Goal: Task Accomplishment & Management: Use online tool/utility

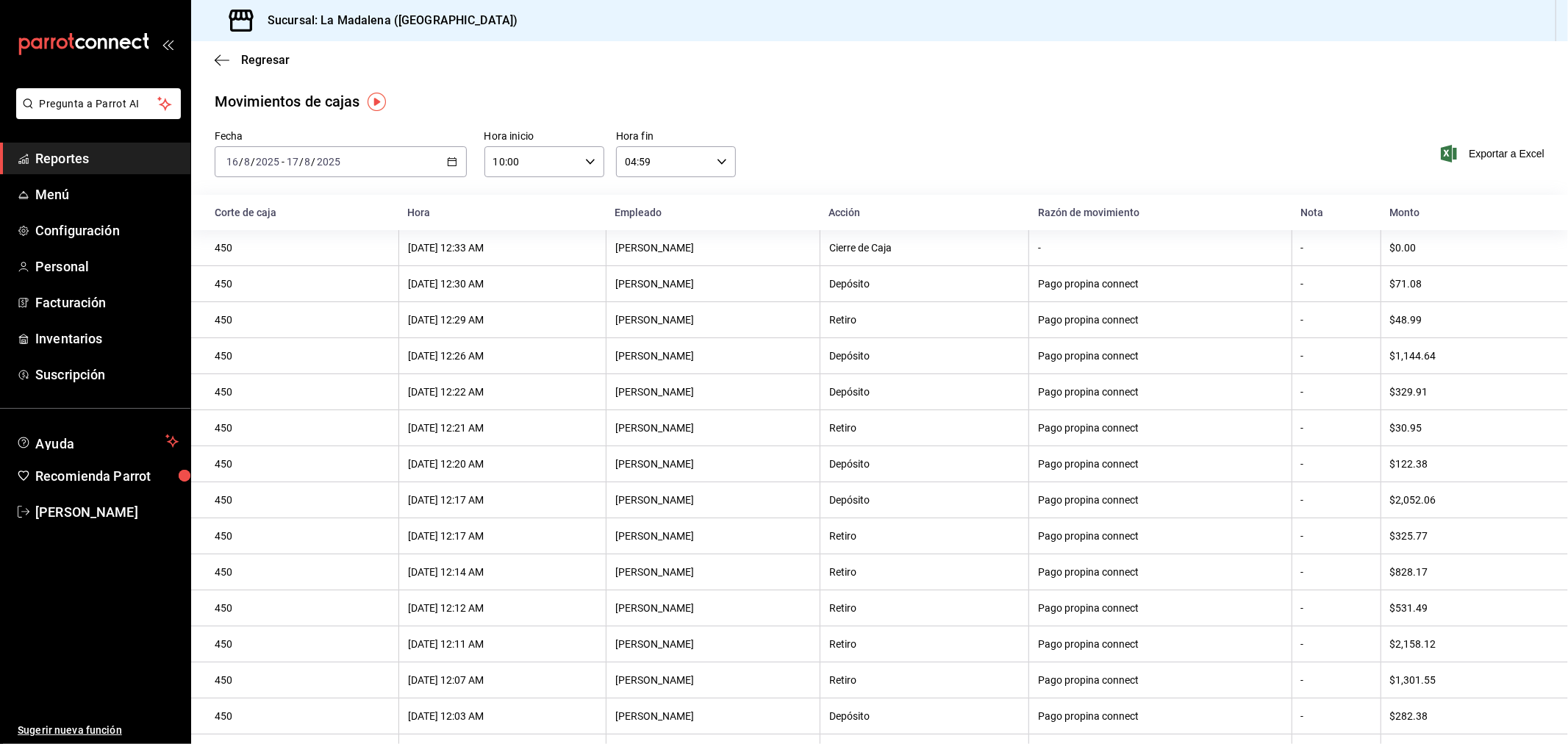
drag, startPoint x: 89, startPoint y: 165, endPoint x: 99, endPoint y: 167, distance: 10.2
click at [89, 165] on span "Reportes" at bounding box center [106, 158] width 143 height 20
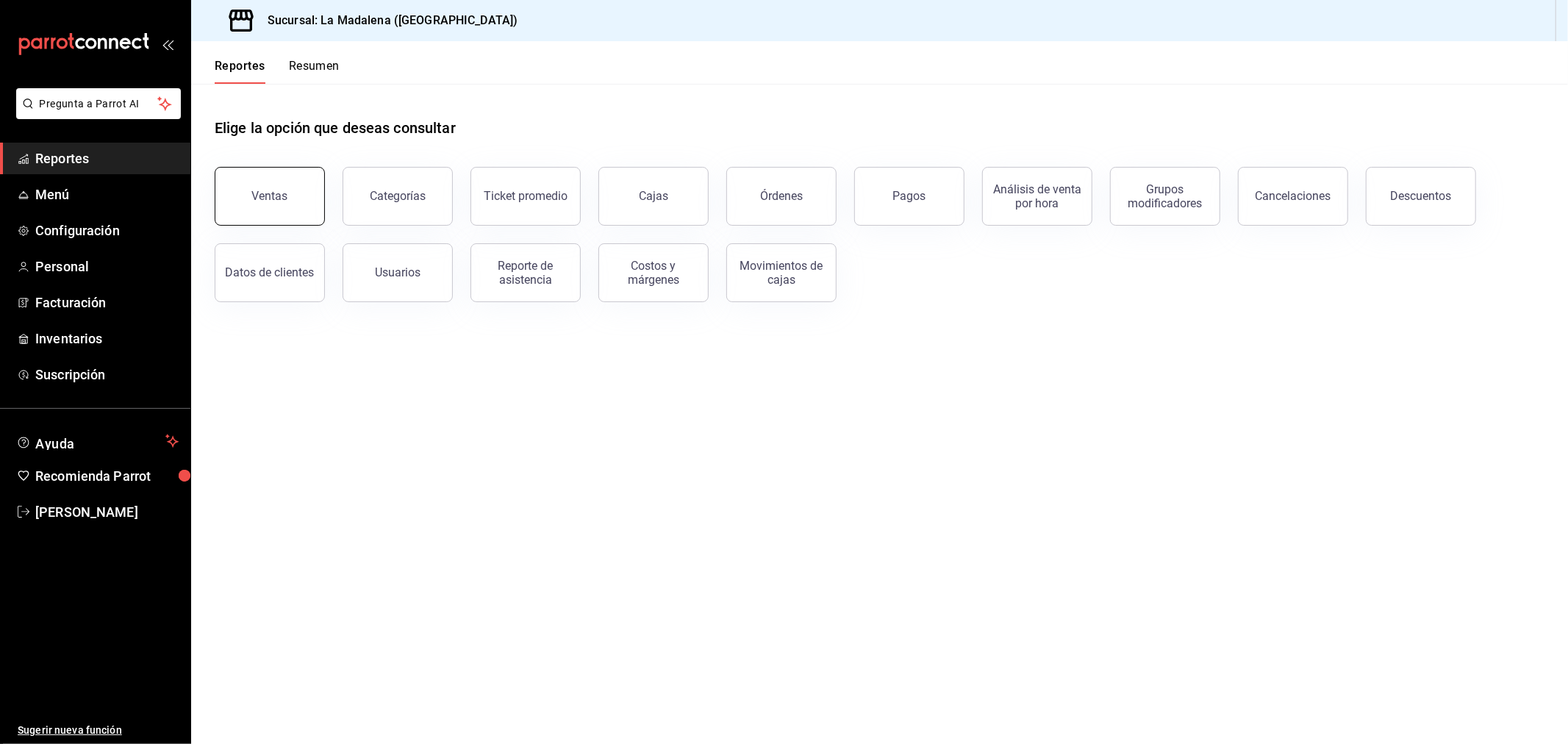
click at [305, 213] on button "Ventas" at bounding box center [269, 196] width 110 height 59
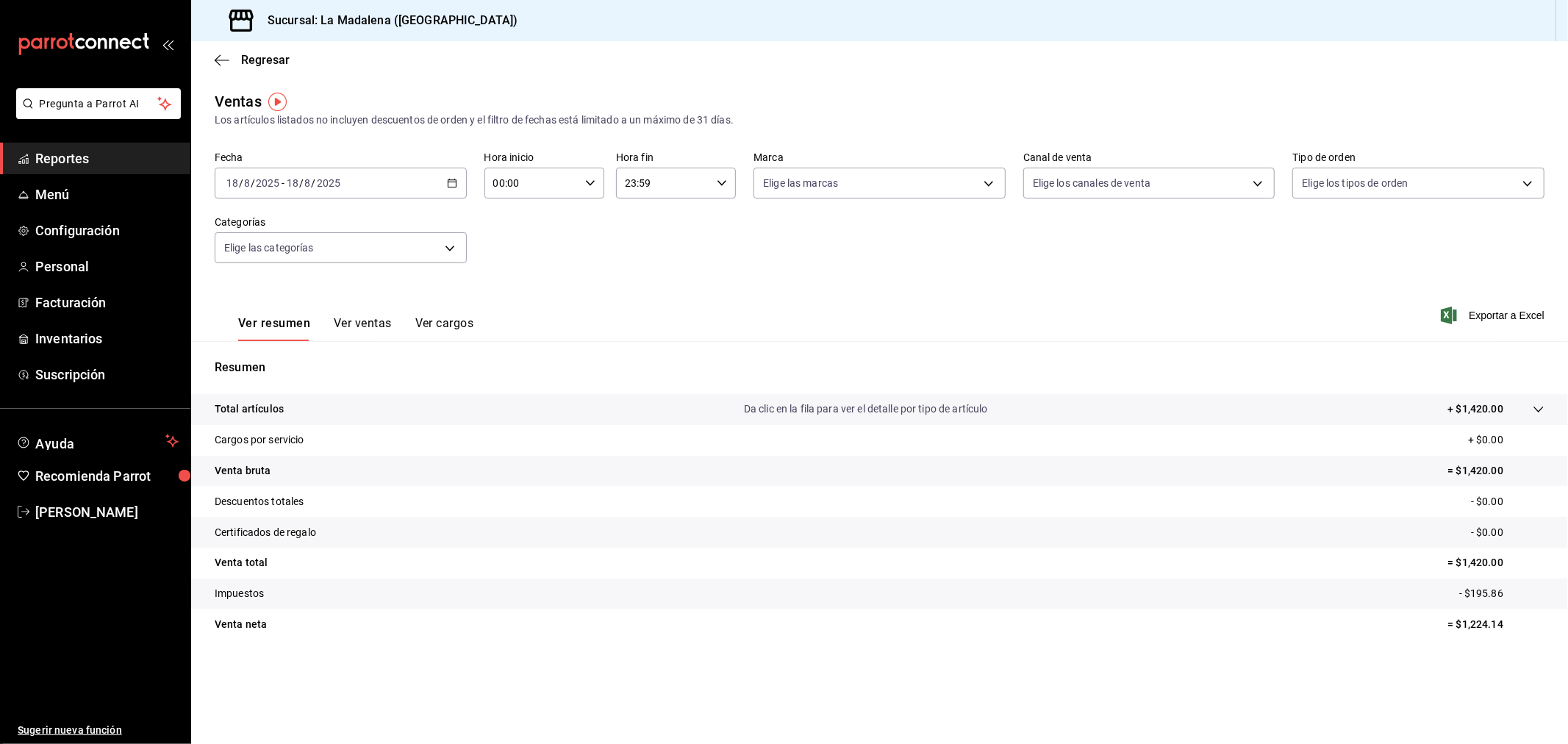
click at [390, 196] on div "[DATE] [DATE] - [DATE] [DATE]" at bounding box center [341, 183] width 253 height 31
click at [314, 345] on li "Rango de fechas" at bounding box center [284, 359] width 137 height 33
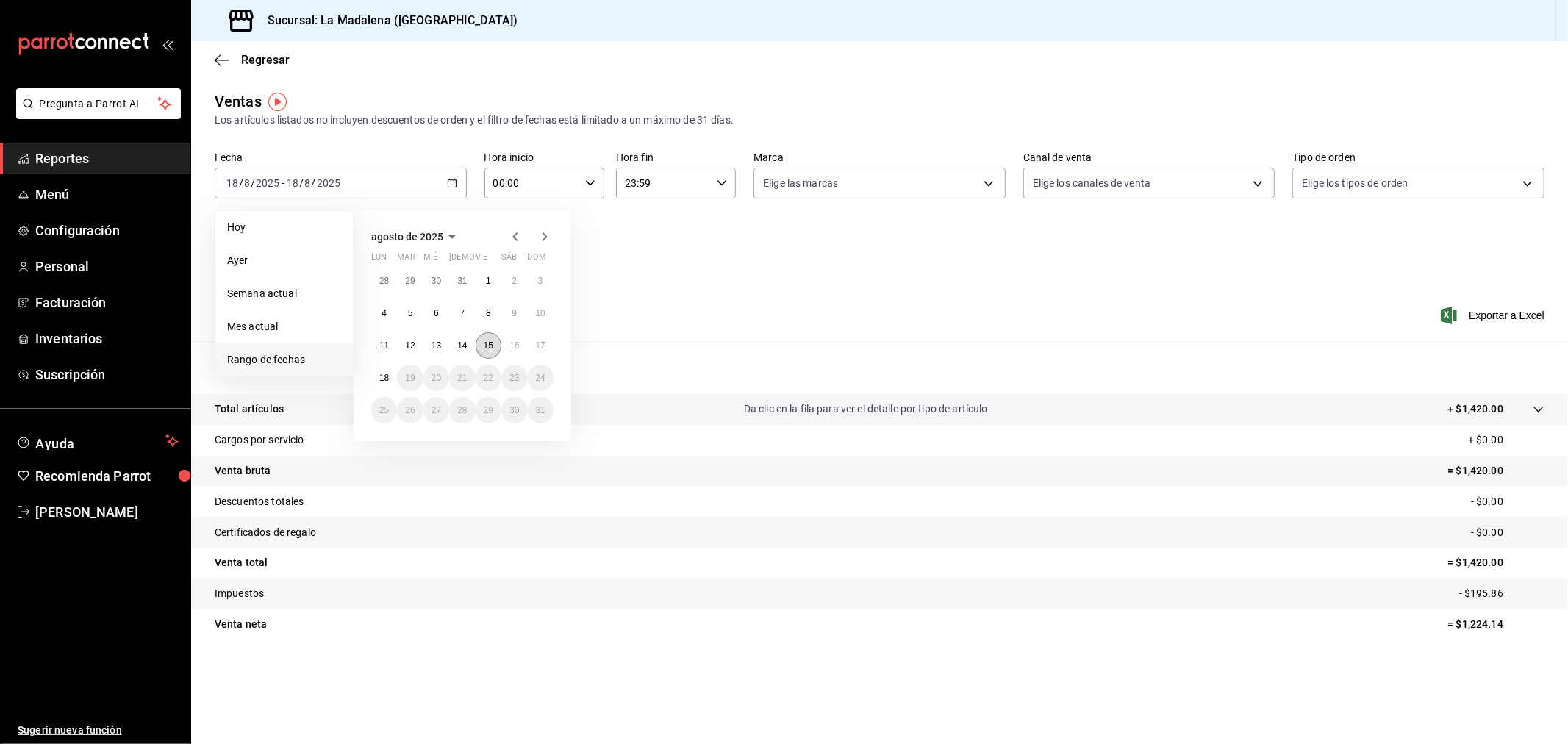
click at [496, 347] on button "15" at bounding box center [488, 345] width 26 height 27
click at [514, 348] on abbr "16" at bounding box center [514, 345] width 10 height 10
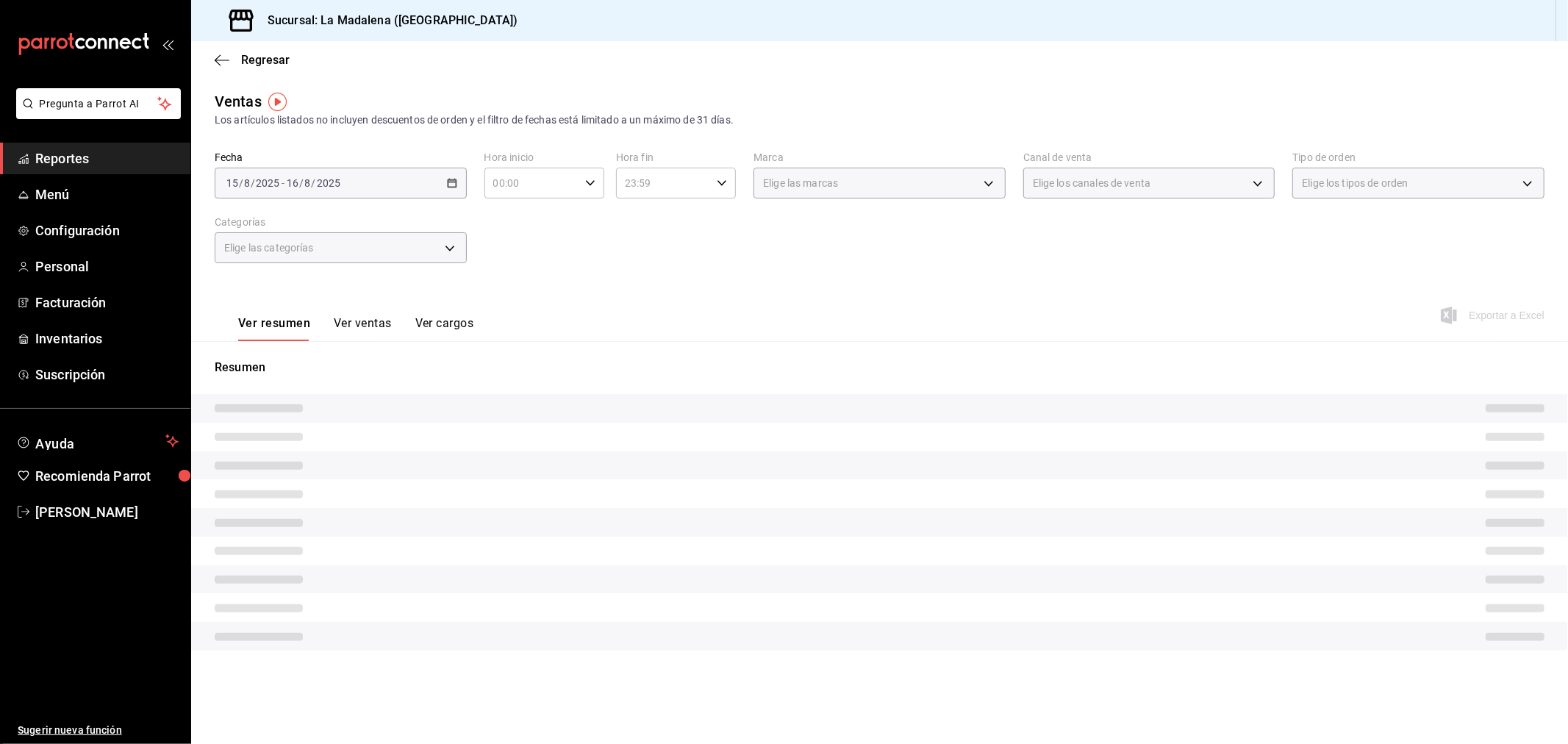
click at [652, 258] on div "Fecha [DATE] [DATE] - [DATE] [DATE] Hora inicio 00:00 Hora inicio Hora fin 23:5…" at bounding box center [879, 216] width 1329 height 129
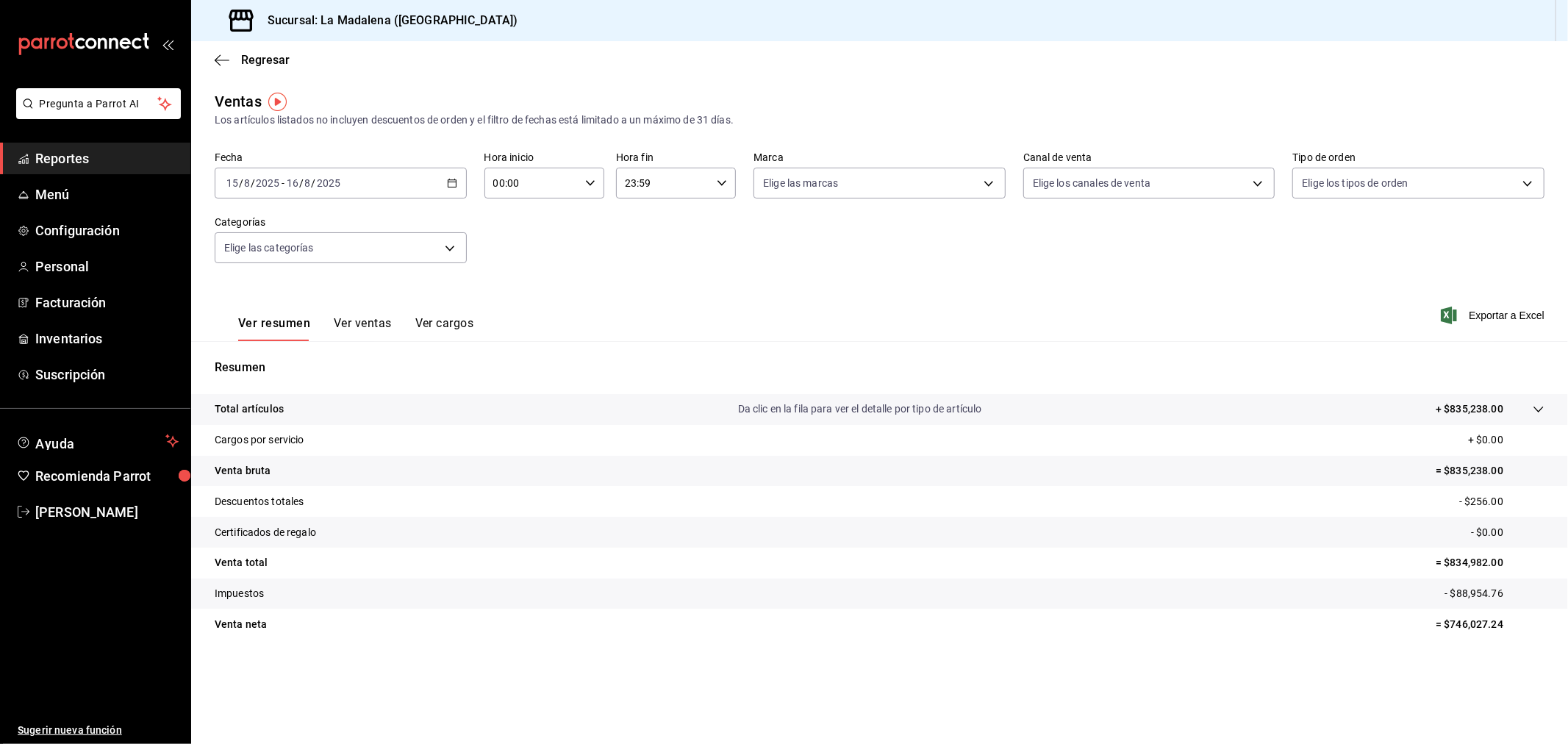
click at [569, 194] on input "00:00" at bounding box center [531, 183] width 94 height 30
click at [526, 314] on button "10" at bounding box center [514, 329] width 55 height 30
type input "10:00"
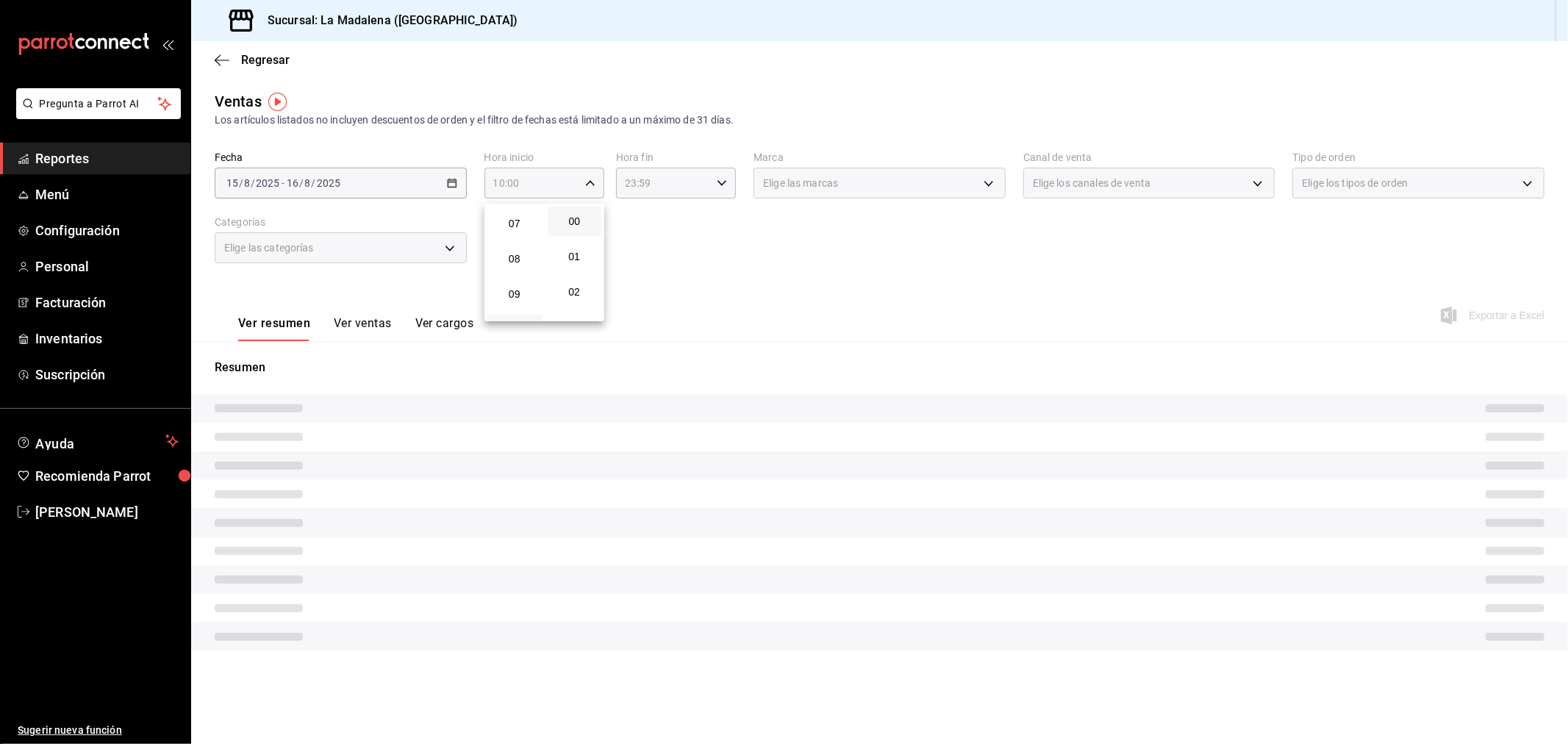
click at [692, 178] on div at bounding box center [784, 372] width 1568 height 744
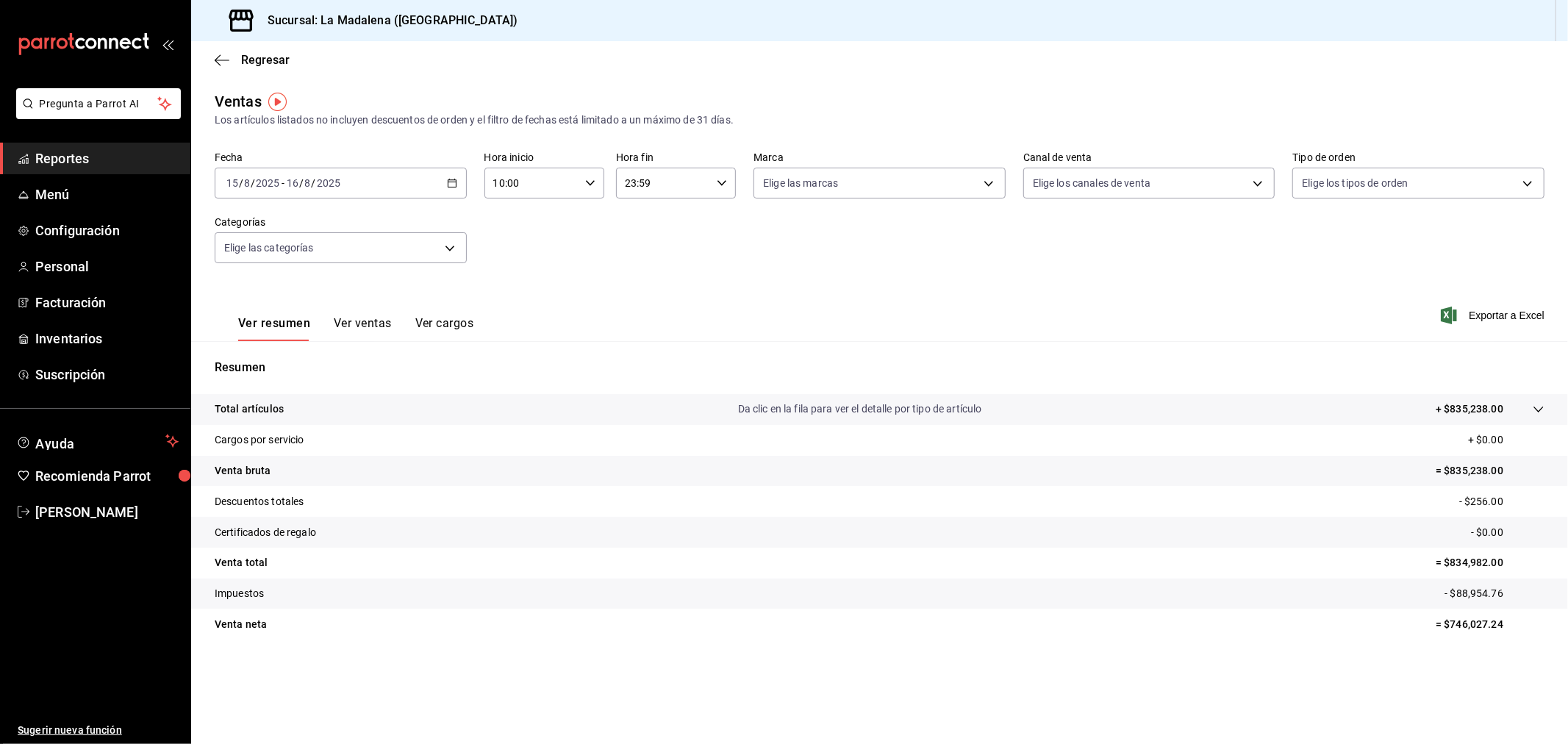
click at [692, 178] on input "23:59" at bounding box center [663, 183] width 94 height 30
click at [642, 278] on div "04" at bounding box center [646, 294] width 61 height 35
click at [644, 291] on span "04" at bounding box center [645, 295] width 37 height 12
type input "04:59"
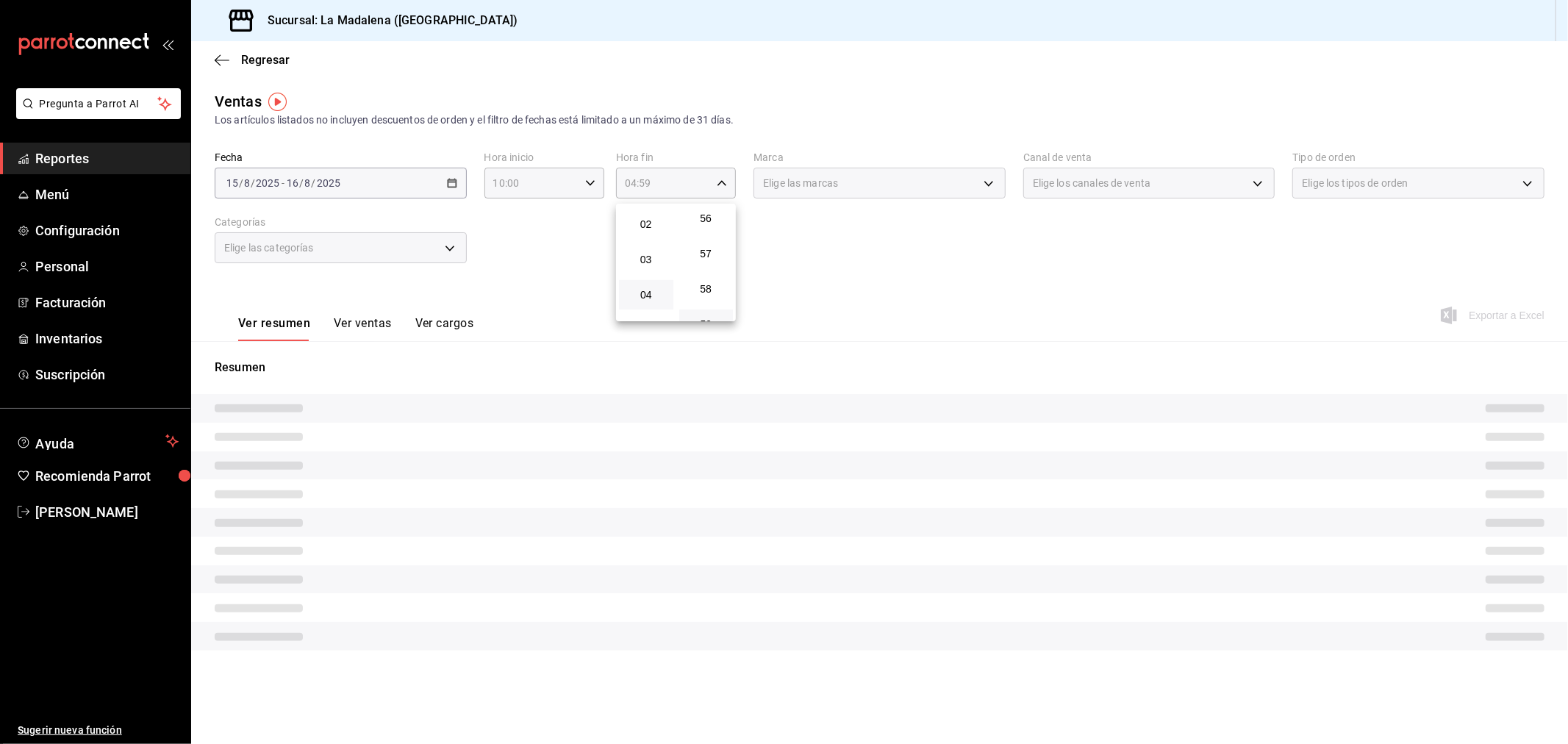
click at [376, 247] on div at bounding box center [784, 372] width 1568 height 744
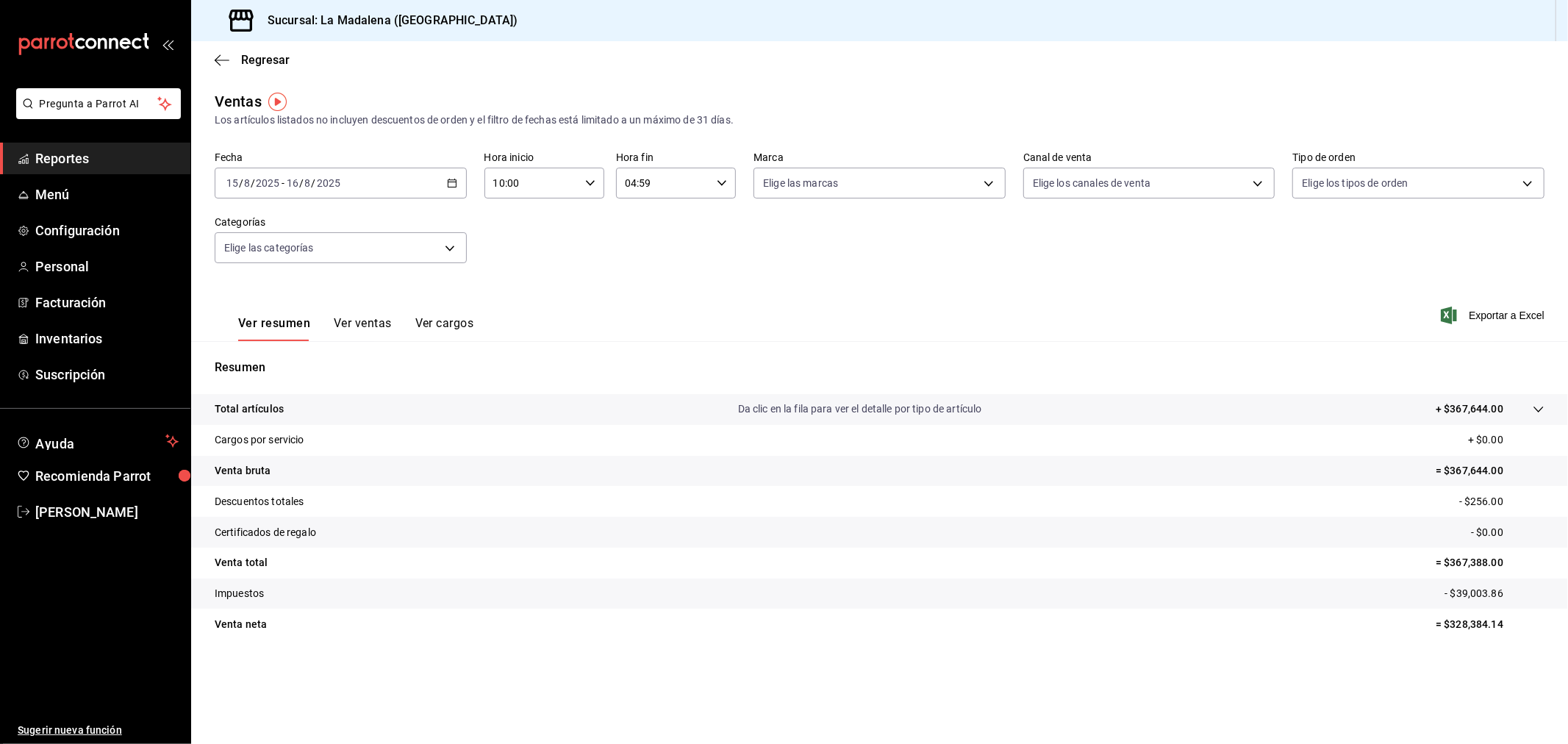
click at [428, 196] on div "[DATE] [DATE] - [DATE] [DATE]" at bounding box center [341, 183] width 253 height 31
click at [689, 270] on div "Fecha [DATE] [DATE] - [DATE] [DATE] Hora inicio 10:00 Hora inicio Hora fin 04:5…" at bounding box center [879, 216] width 1329 height 129
click at [391, 265] on div "Fecha [DATE] [DATE] - [DATE] [DATE] Hora inicio 10:00 Hora inicio Hora fin 04:5…" at bounding box center [879, 216] width 1329 height 129
click at [391, 260] on body "Pregunta a Parrot AI Reportes Menú Configuración Personal Facturación Inventari…" at bounding box center [784, 372] width 1568 height 744
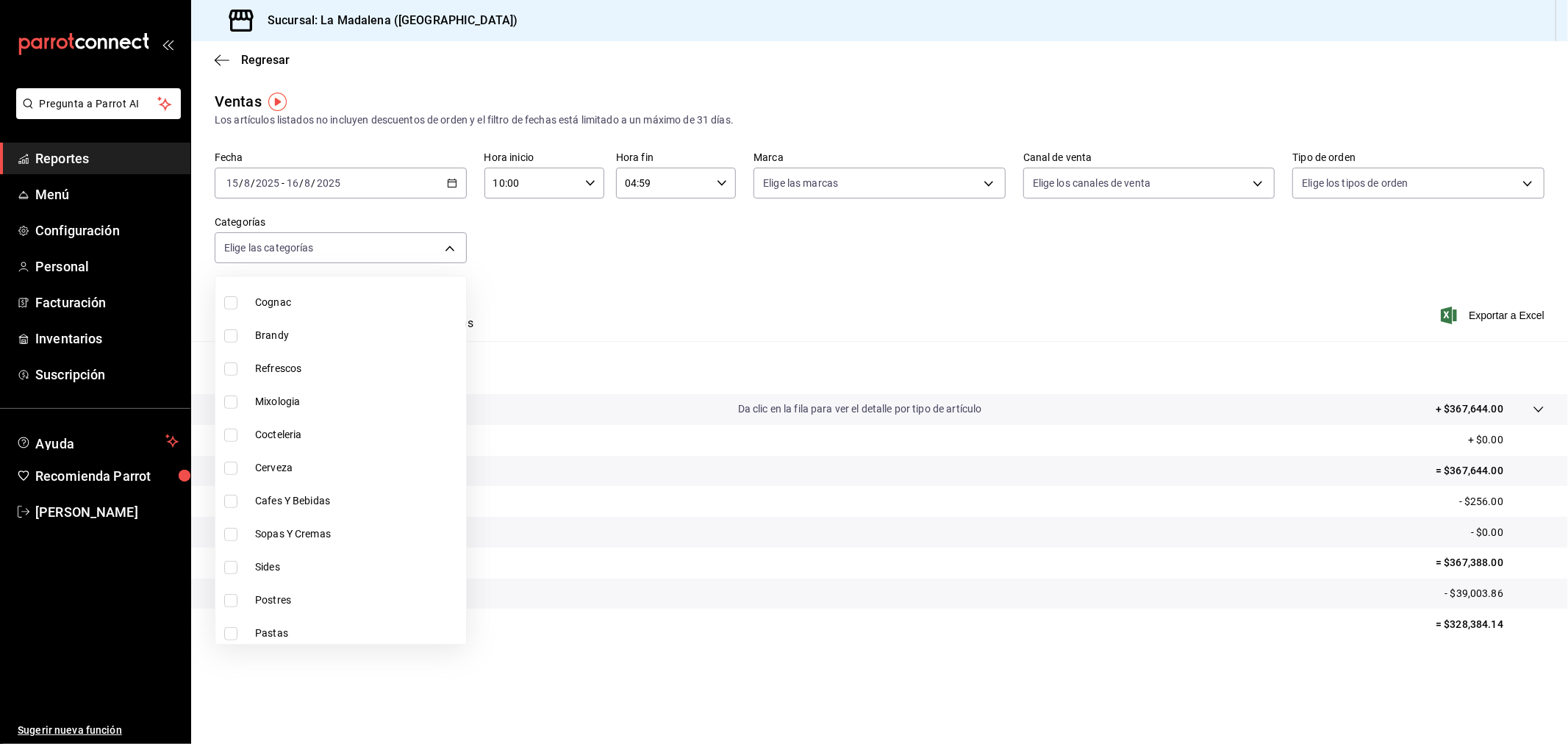
scroll to position [675, 0]
click at [346, 580] on li "[PERSON_NAME] Al Carbon" at bounding box center [341, 596] width 251 height 33
type input "999f802a-b8b1-4dcd-aac5-240a88f4f949"
checkbox input "true"
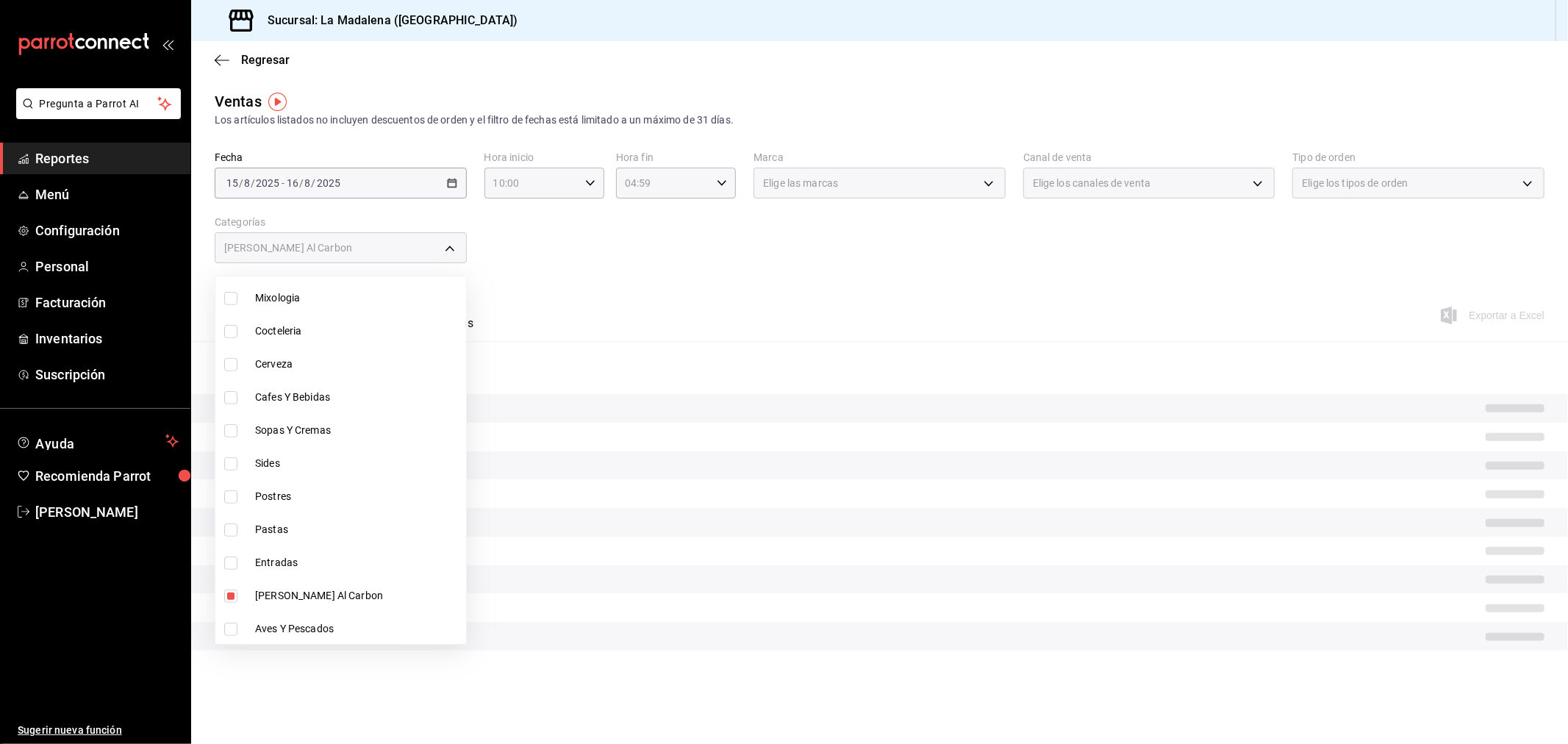
click at [630, 321] on div at bounding box center [784, 372] width 1568 height 744
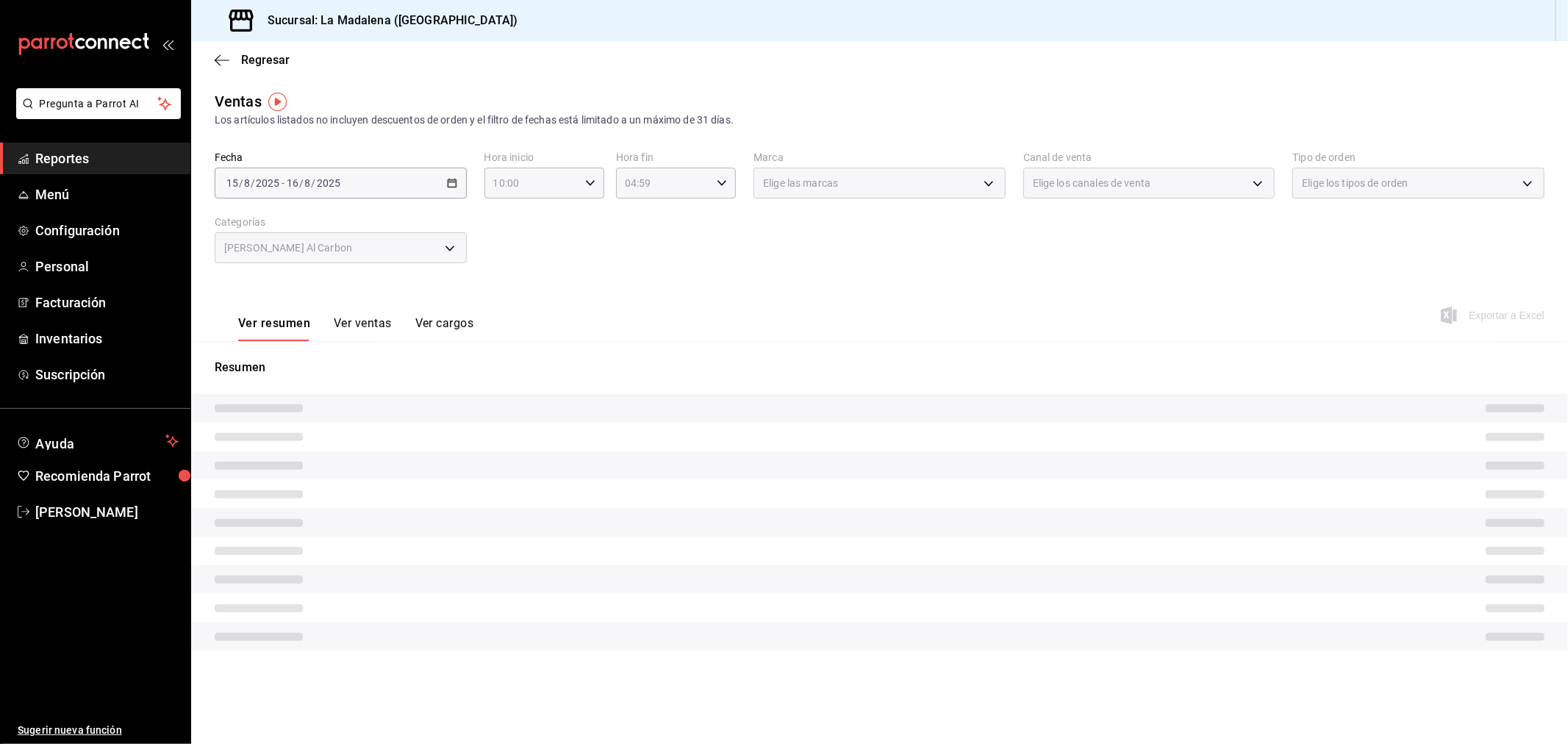
click at [376, 328] on button "Ver ventas" at bounding box center [363, 328] width 58 height 25
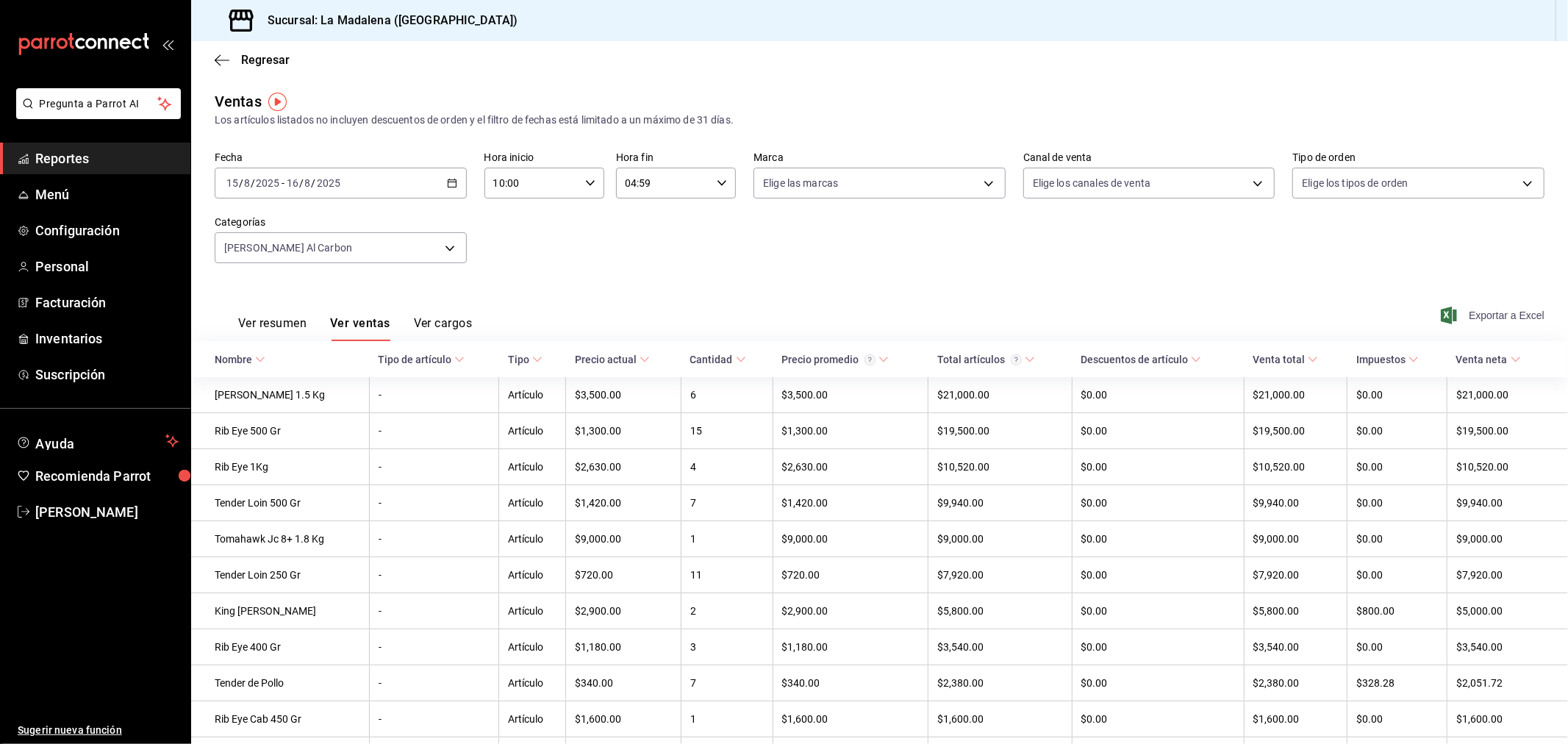
click at [1480, 320] on span "Exportar a Excel" at bounding box center [1493, 315] width 100 height 18
click at [446, 179] on icon "button" at bounding box center [451, 183] width 10 height 10
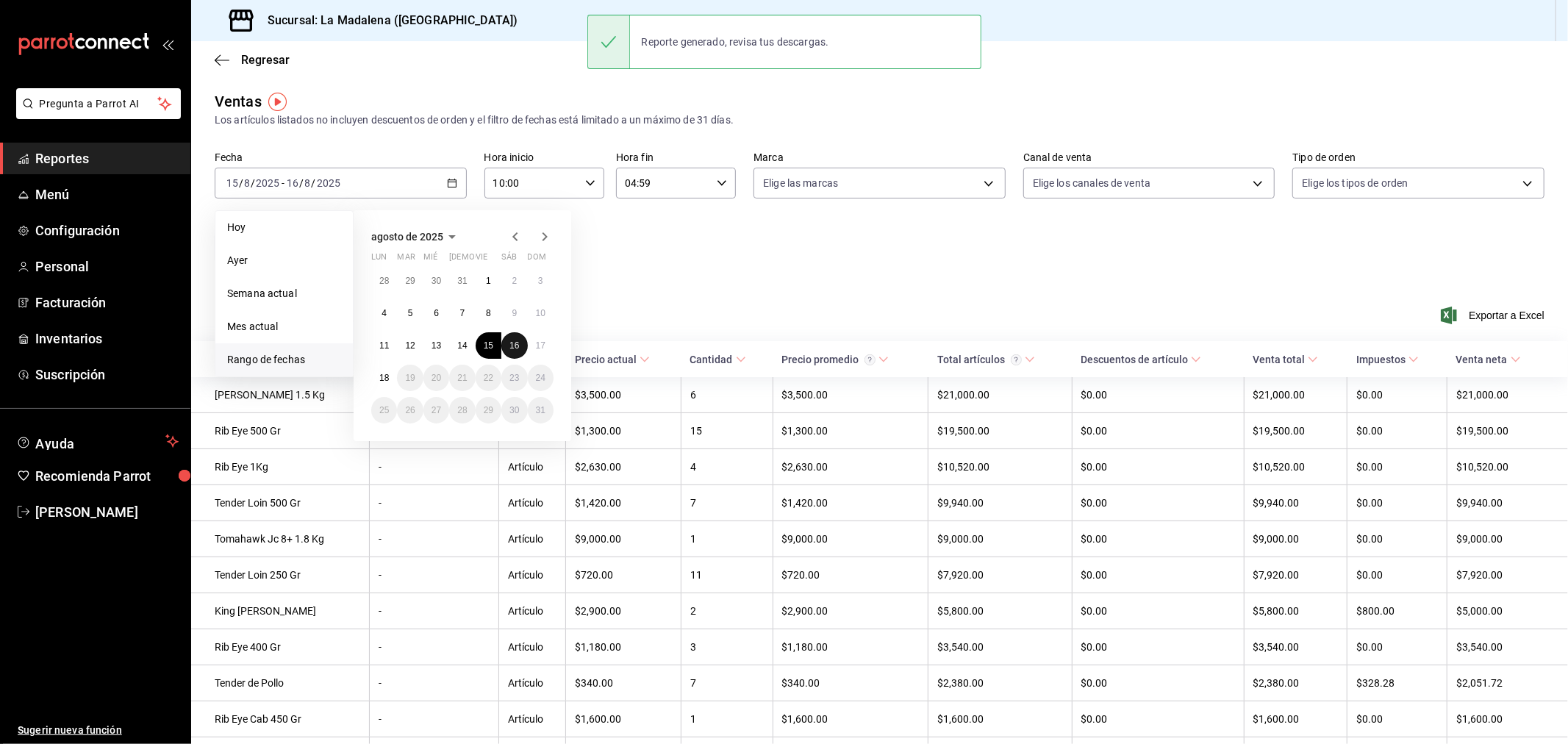
click at [512, 342] on abbr "16" at bounding box center [514, 345] width 10 height 10
click at [547, 340] on button "17" at bounding box center [541, 345] width 26 height 27
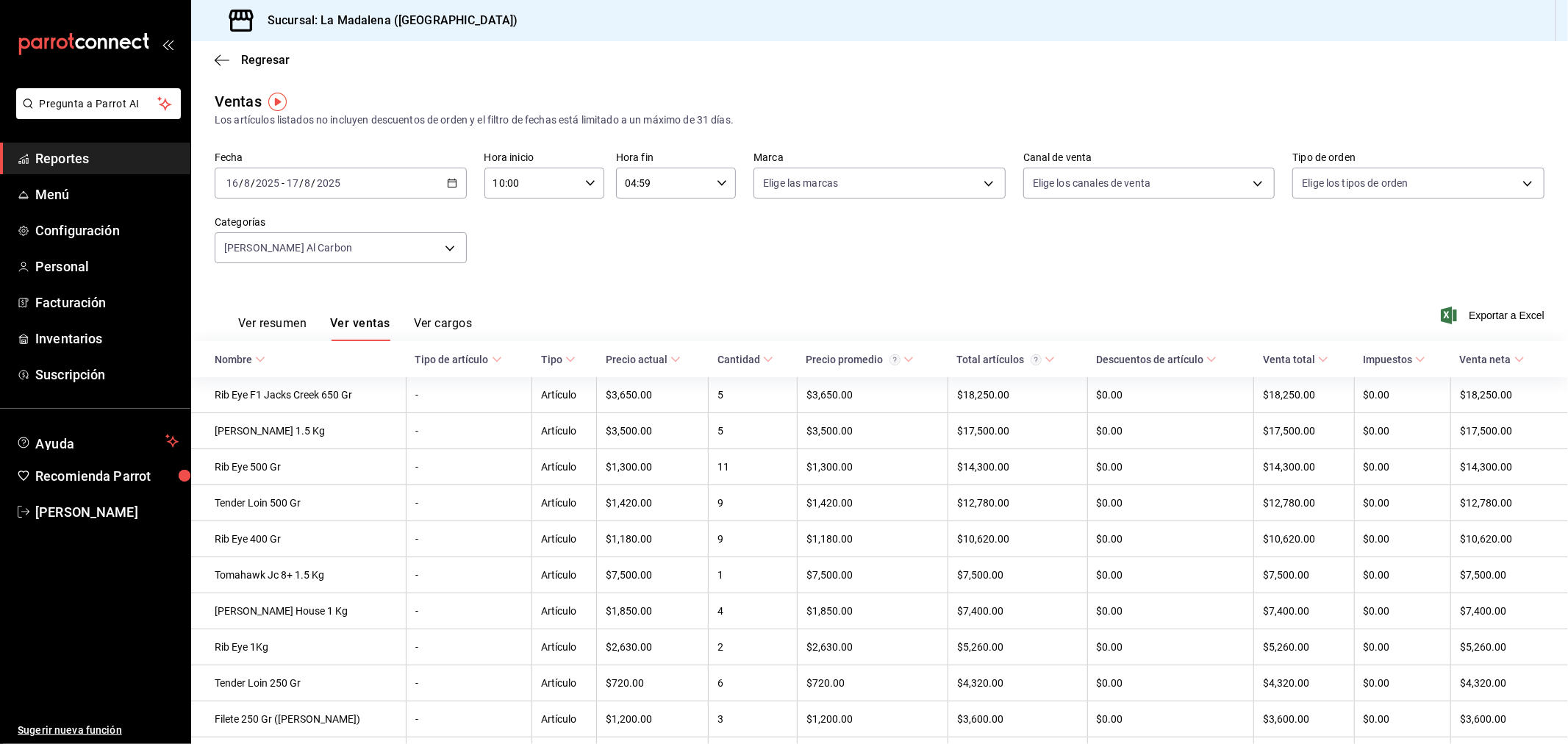
click at [1459, 320] on span "Exportar a Excel" at bounding box center [1493, 315] width 100 height 18
click at [454, 193] on div "[DATE] [DATE] - [DATE] [DATE]" at bounding box center [341, 183] width 253 height 31
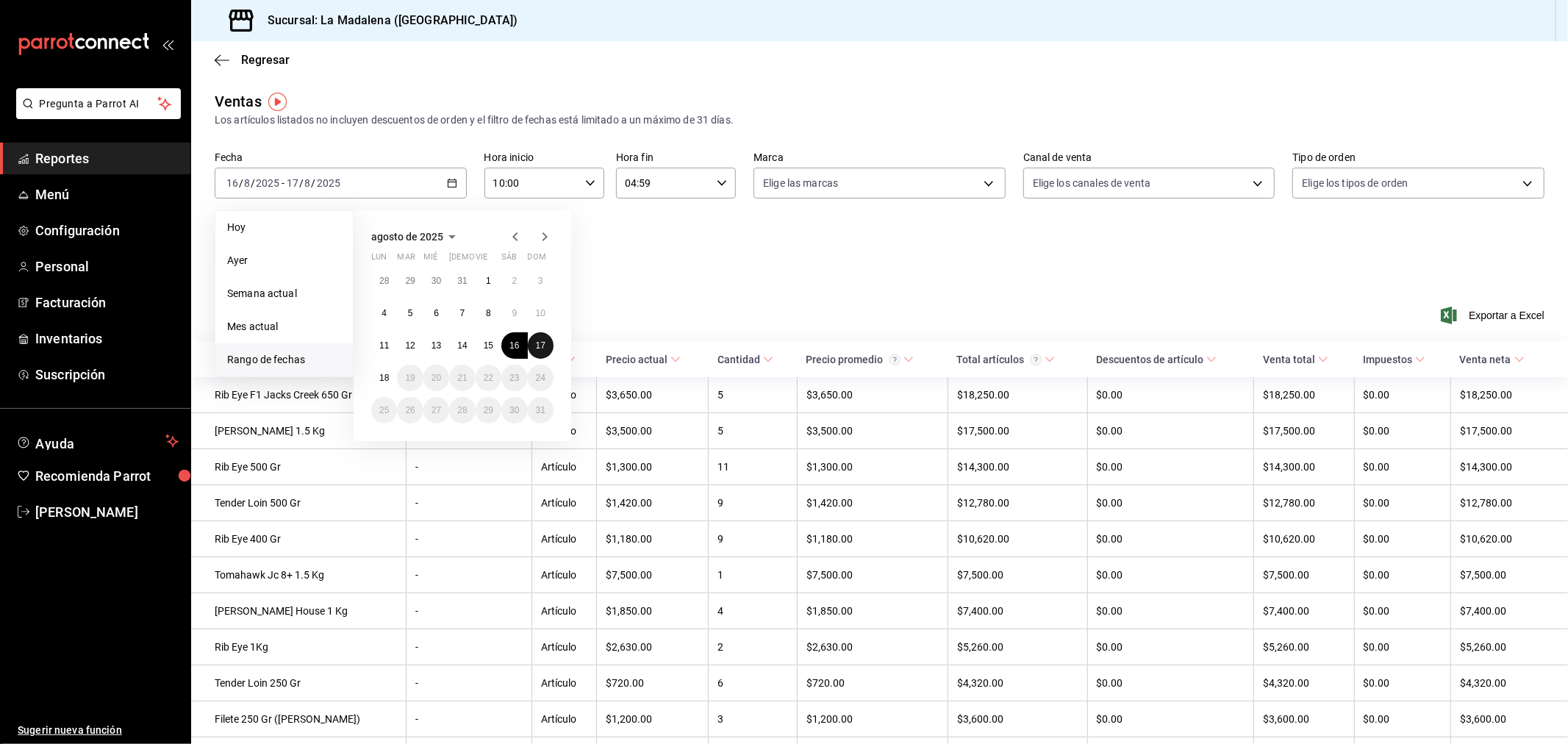
click at [534, 351] on button "17" at bounding box center [541, 345] width 26 height 27
click at [379, 385] on button "18" at bounding box center [384, 378] width 26 height 27
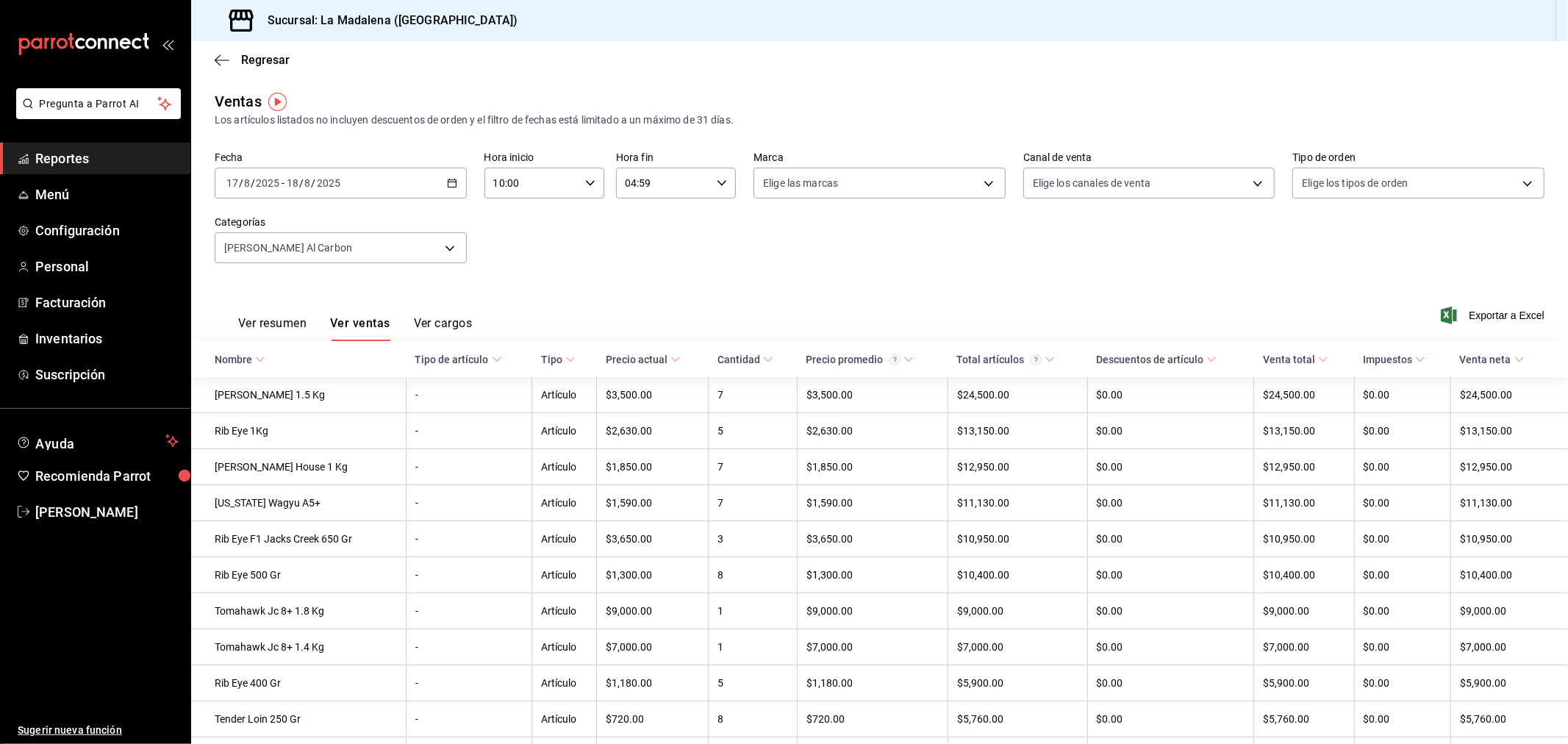
click at [1474, 317] on span "Exportar a Excel" at bounding box center [1493, 315] width 100 height 18
click at [1406, 83] on main "Regresar Ventas Los artículos listados no incluyen descuentos de orden y el fil…" at bounding box center [879, 487] width 1377 height 893
